Goal: Task Accomplishment & Management: Use online tool/utility

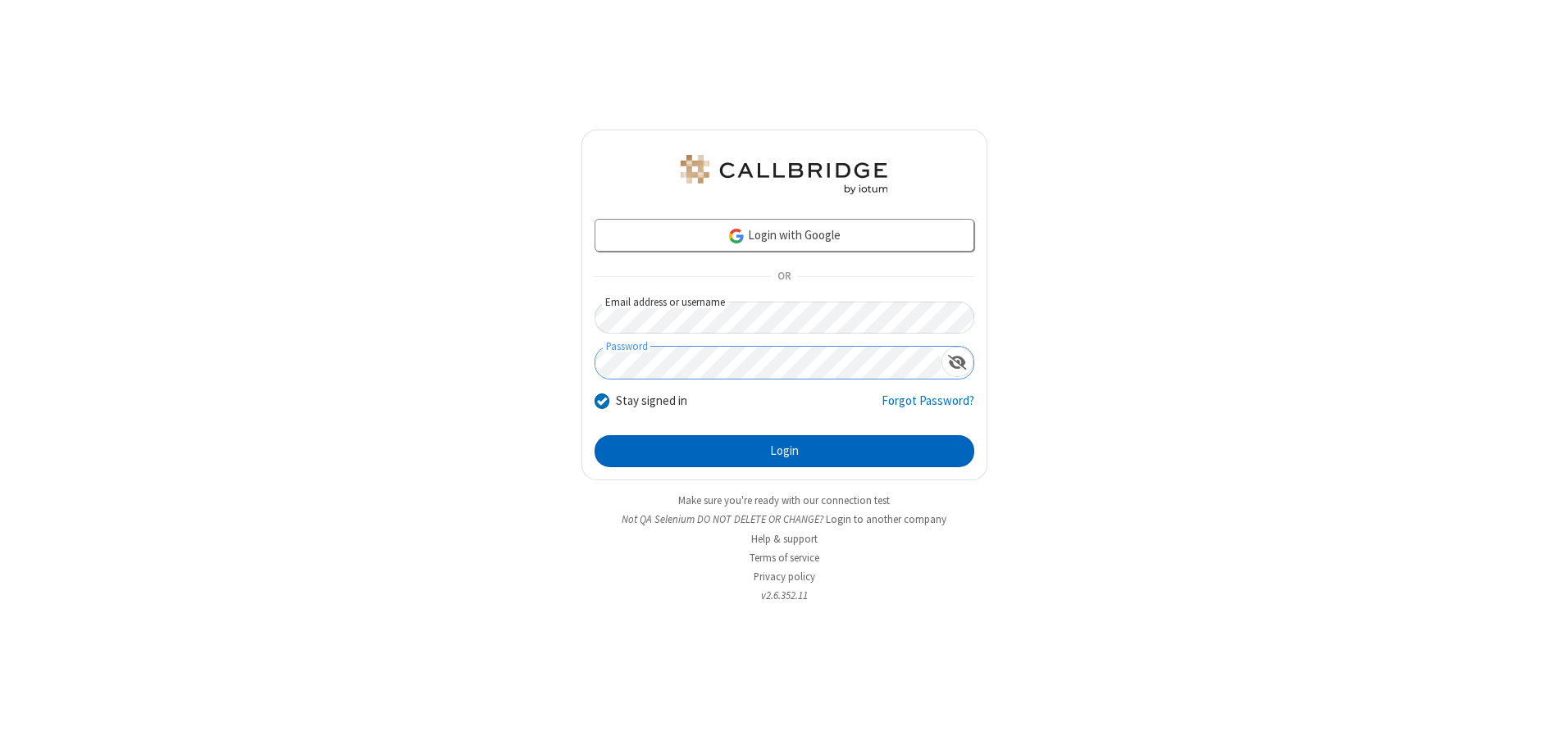
click at [784, 451] on button "Login" at bounding box center [784, 451] width 380 height 32
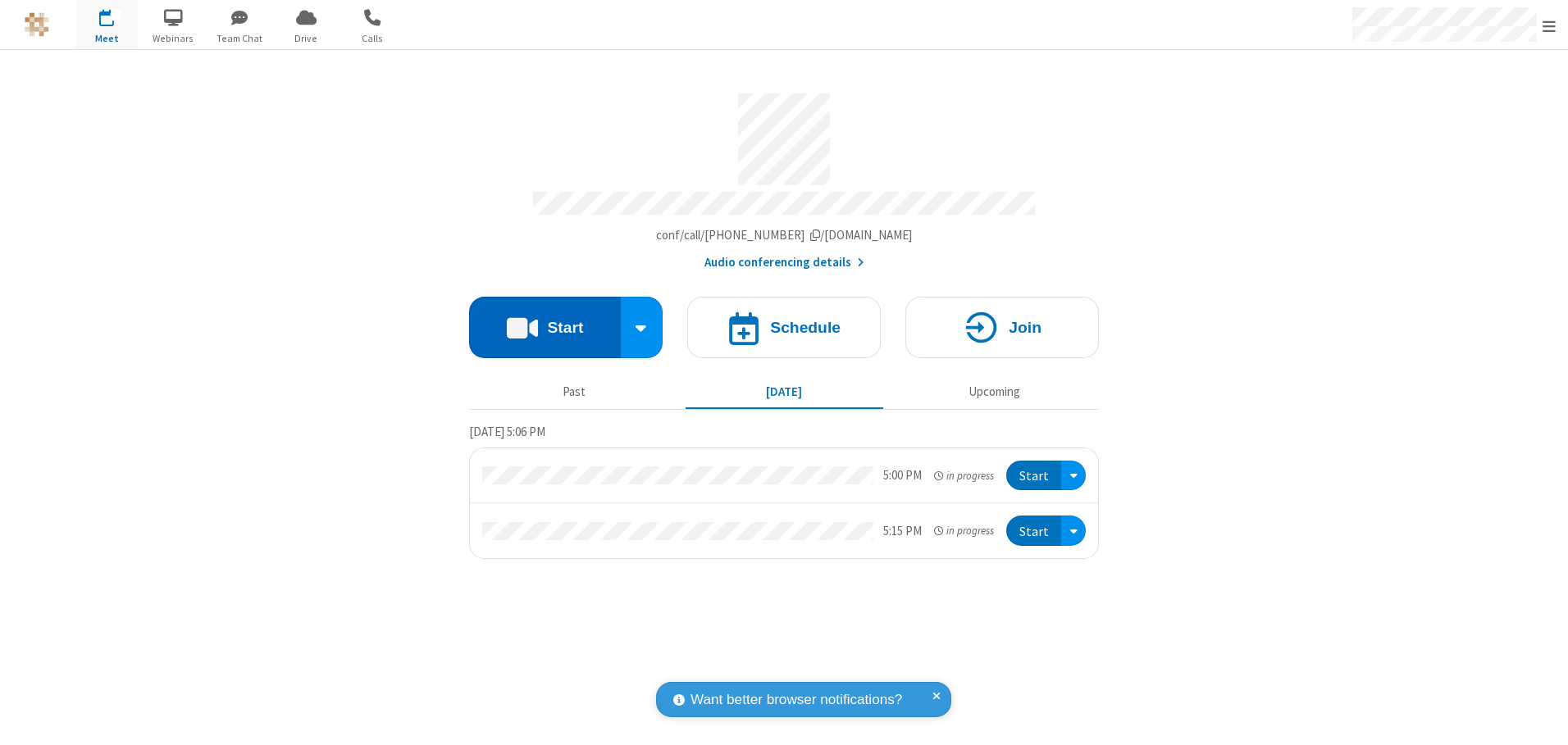
click at [544, 322] on button "Start" at bounding box center [544, 328] width 152 height 61
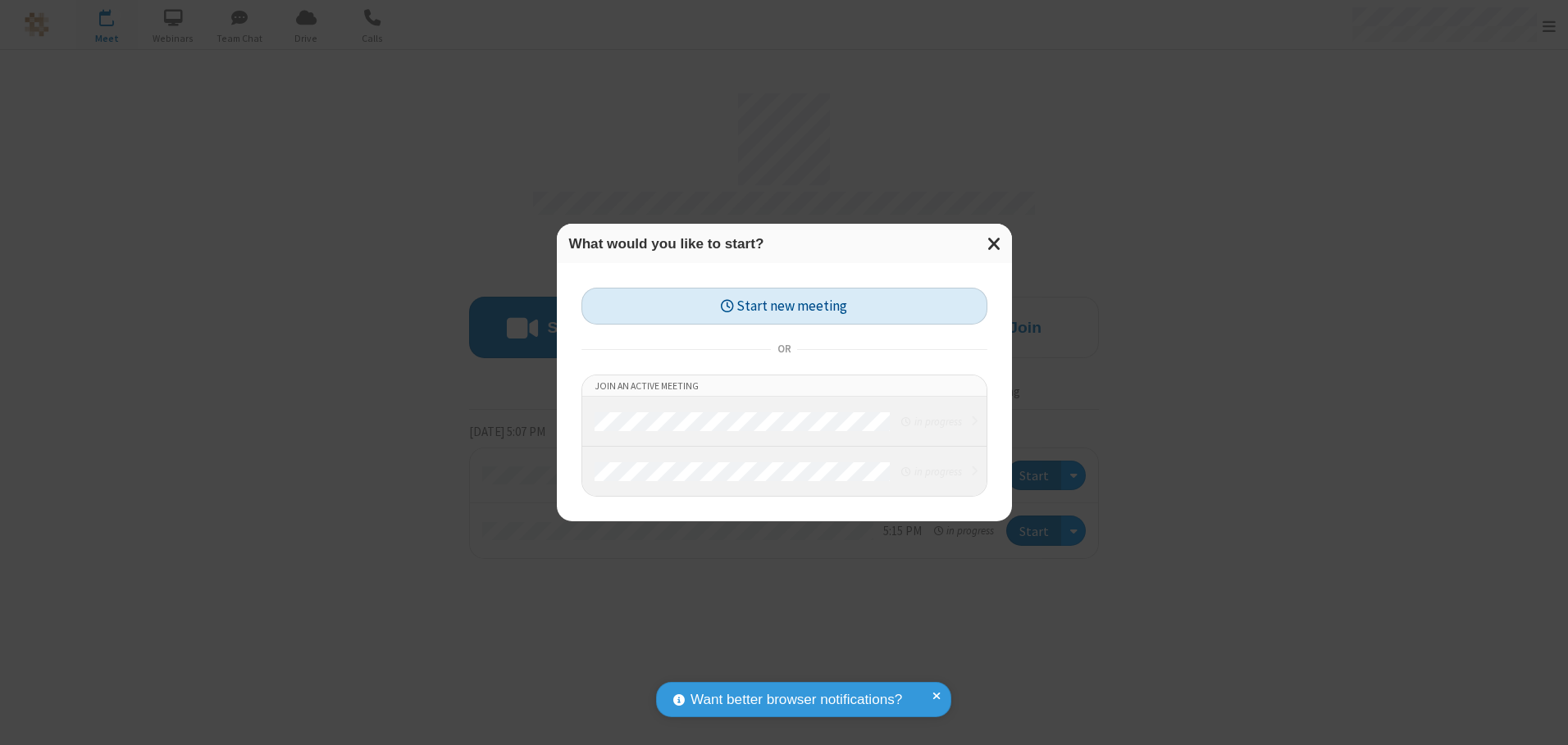
click at [784, 306] on button "Start new meeting" at bounding box center [784, 306] width 406 height 37
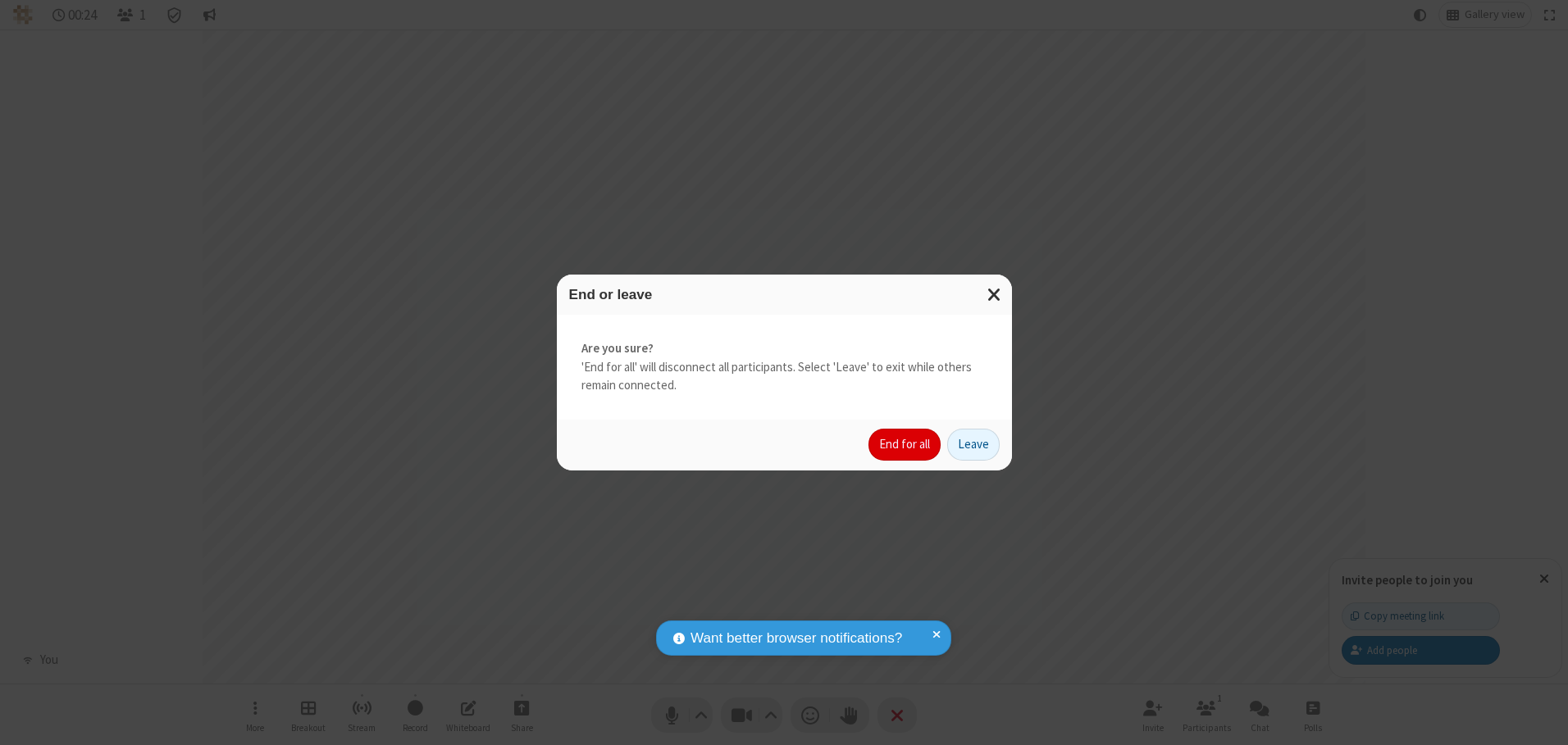
click at [905, 444] on button "End for all" at bounding box center [905, 444] width 72 height 32
